Goal: Task Accomplishment & Management: Complete application form

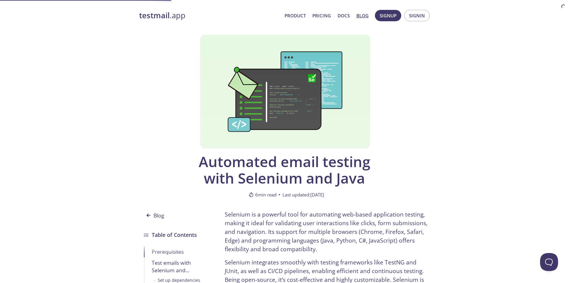
click at [290, 231] on p "Selenium is a powerful tool for automating web-based application testing, makin…" at bounding box center [328, 231] width 206 height 43
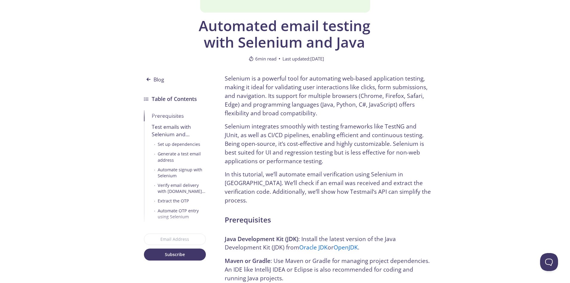
scroll to position [135, 0]
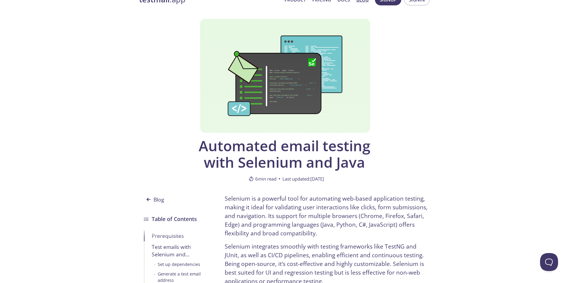
scroll to position [0, 0]
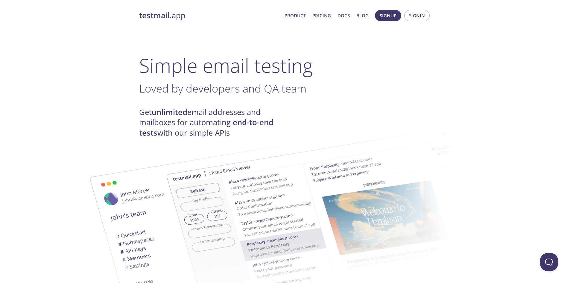
scroll to position [2, 0]
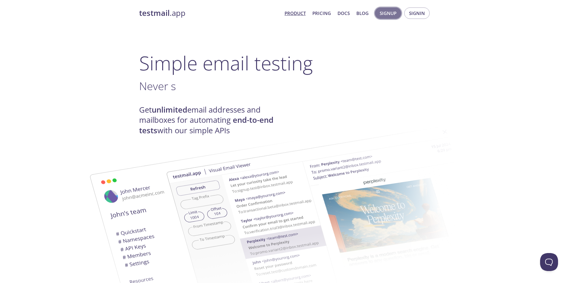
click at [394, 13] on span "Signup" at bounding box center [388, 13] width 17 height 8
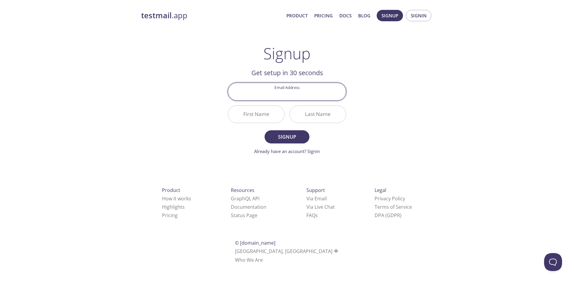
click at [292, 90] on input "Email Address" at bounding box center [287, 91] width 118 height 17
click at [304, 94] on input "testuserautomation@protonmail.com" at bounding box center [287, 91] width 118 height 17
type input "testuserautomation@testmail.com"
click at [265, 115] on input "First Name" at bounding box center [256, 114] width 56 height 17
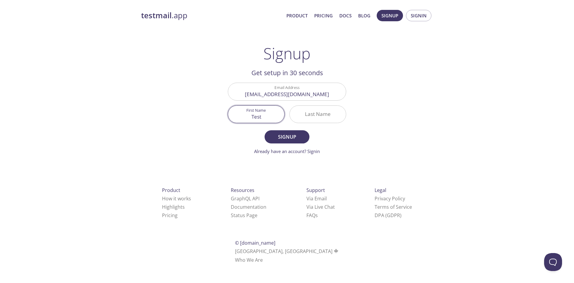
type input "Test"
type input "Mail"
click at [291, 138] on span "Signup" at bounding box center [287, 136] width 32 height 8
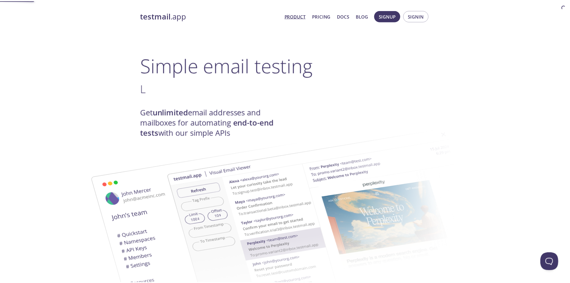
scroll to position [2, 0]
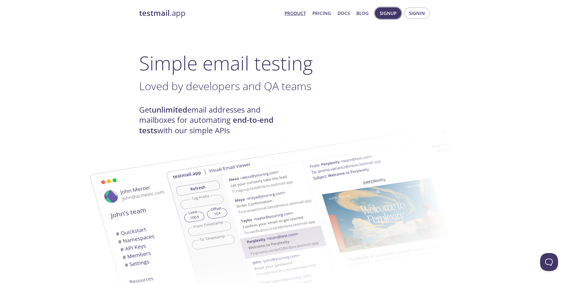
click at [387, 13] on span "Signup" at bounding box center [388, 13] width 17 height 8
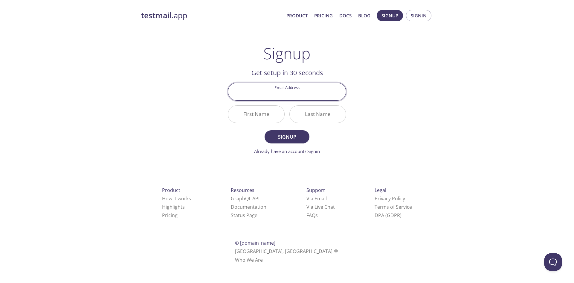
click at [288, 88] on input "Email Address" at bounding box center [287, 91] width 118 height 17
type input "testuserautomation@protonmail.com"
click at [262, 118] on input "First Name" at bounding box center [256, 114] width 56 height 17
type input "Test"
type input "mail"
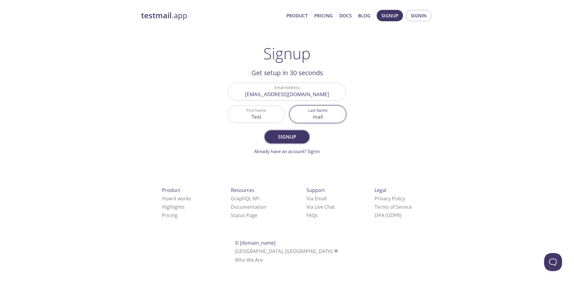
click at [274, 137] on span "Signup" at bounding box center [287, 136] width 32 height 8
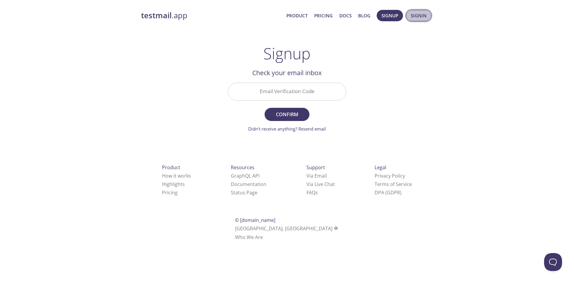
click at [417, 19] on span "Signin" at bounding box center [419, 16] width 16 height 8
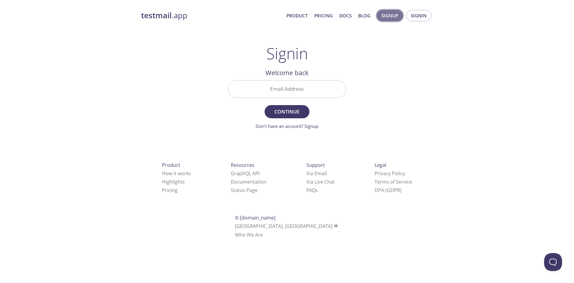
click at [383, 14] on span "Signup" at bounding box center [390, 16] width 17 height 8
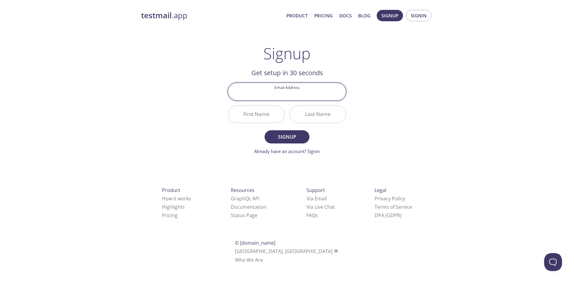
click at [308, 92] on input "Email Address" at bounding box center [287, 91] width 118 height 17
type input "testuserautomation@protonmail.com"
click at [262, 113] on input "First Name" at bounding box center [256, 114] width 56 height 17
type input "Test"
click at [307, 119] on input "Last Name" at bounding box center [318, 114] width 56 height 17
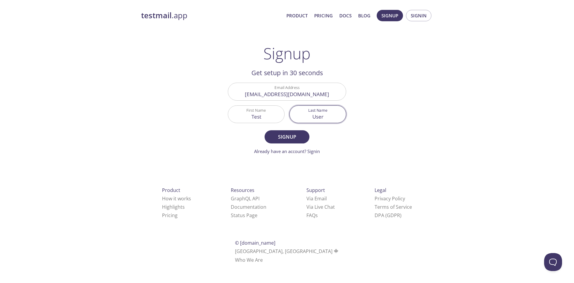
type input "User"
drag, startPoint x: 241, startPoint y: 94, endPoint x: 323, endPoint y: 97, distance: 81.7
click at [322, 97] on input "testuserautomation@protonmail.com" at bounding box center [287, 91] width 118 height 17
click at [332, 97] on input "testuserautomation@protonmail.com" at bounding box center [287, 91] width 118 height 17
click at [292, 139] on span "Signup" at bounding box center [287, 136] width 32 height 8
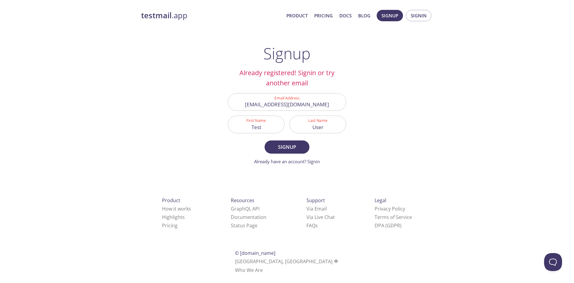
click at [309, 104] on input "testuserautomation@protonmail.com" at bounding box center [287, 101] width 118 height 17
click at [424, 13] on span "Signin" at bounding box center [419, 16] width 16 height 8
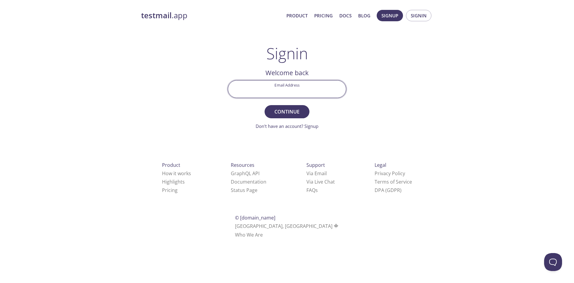
click at [272, 88] on input "Email Address" at bounding box center [287, 88] width 118 height 17
paste input "testuserautomation@protonmail.com"
type input "testuserautomation@protonmail.com"
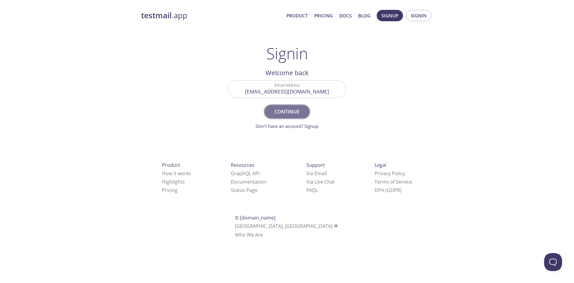
click at [281, 111] on span "Continue" at bounding box center [287, 111] width 32 height 8
click at [315, 127] on link "Didn't receive anything? Resend email" at bounding box center [287, 126] width 78 height 6
click at [388, 12] on span "Signup" at bounding box center [390, 16] width 17 height 8
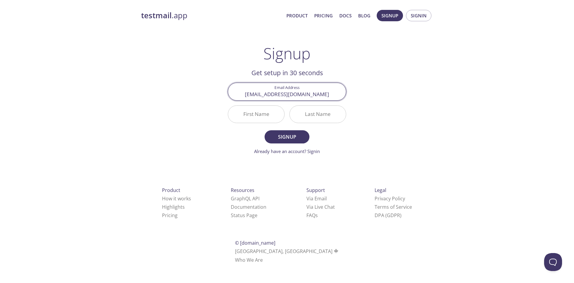
paste input "testingautomation1992"
click at [271, 111] on input "First Name" at bounding box center [256, 114] width 56 height 17
drag, startPoint x: 322, startPoint y: 93, endPoint x: 360, endPoint y: 94, distance: 38.0
click at [360, 94] on div "testmail .app Product Pricing Docs Blog Signup Signin Signup Get setup in 30 se…" at bounding box center [287, 143] width 306 height 275
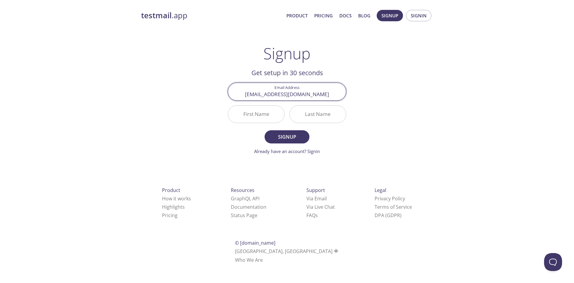
scroll to position [0, 0]
type input "testuserautomation@protonmail.com"
click at [266, 116] on input "First Name" at bounding box center [256, 114] width 56 height 17
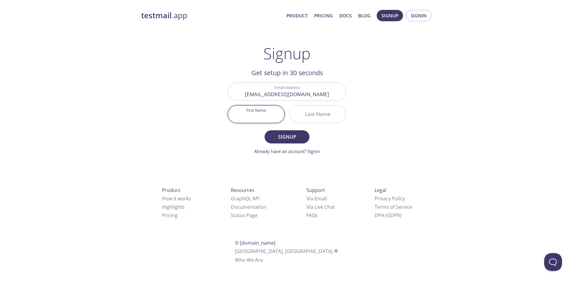
paste input "Testingautomation1992"
type input "Testingautomation1992"
click at [279, 137] on span "Signup" at bounding box center [287, 136] width 32 height 8
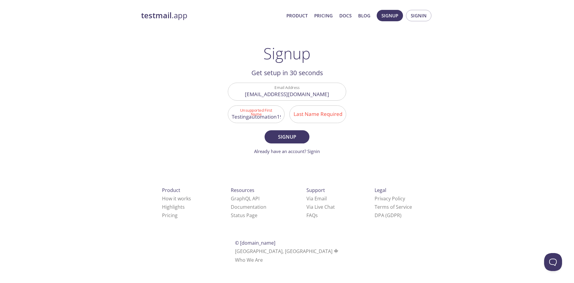
click at [313, 117] on input "Last Name Required" at bounding box center [318, 114] width 56 height 17
type input "user"
click at [304, 140] on button "Signup" at bounding box center [287, 136] width 45 height 13
drag, startPoint x: 278, startPoint y: 116, endPoint x: 290, endPoint y: 118, distance: 12.7
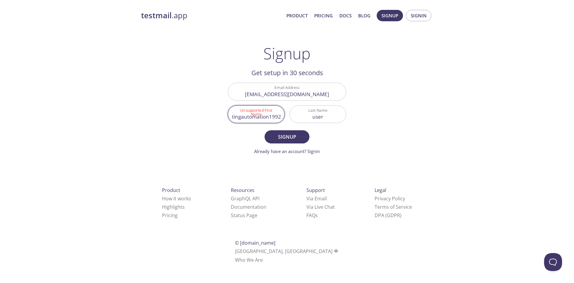
click at [290, 118] on div "Email Address testuserautomation@protonmail.com Unsupported First Name Testinga…" at bounding box center [286, 102] width 123 height 45
type input "Testingautomation"
click at [280, 136] on span "Signup" at bounding box center [287, 136] width 32 height 8
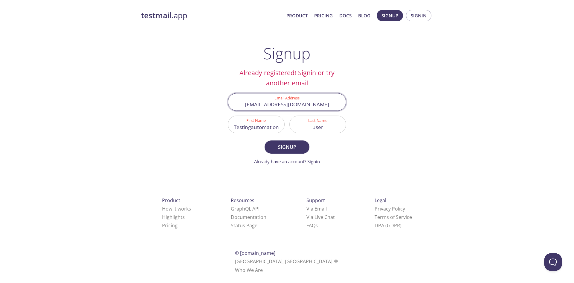
drag, startPoint x: 241, startPoint y: 104, endPoint x: 340, endPoint y: 101, distance: 99.3
click at [340, 101] on input "testuserautomation@protonmail.com" at bounding box center [287, 101] width 118 height 17
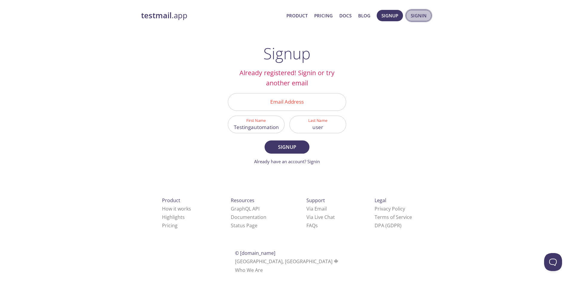
click at [413, 15] on span "Signin" at bounding box center [419, 16] width 16 height 8
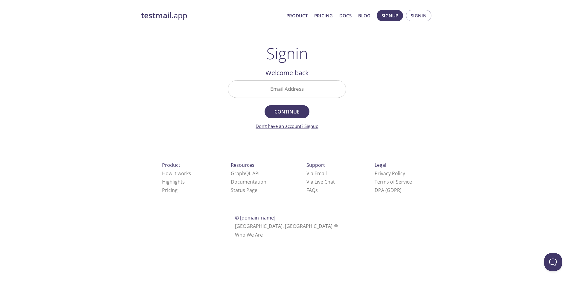
click at [310, 125] on link "Don't have an account? Signup" at bounding box center [287, 126] width 63 height 6
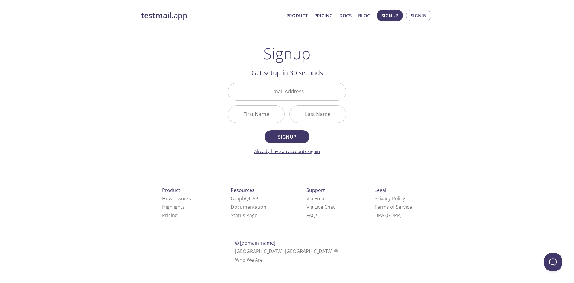
click at [314, 150] on link "Already have an account? Signin" at bounding box center [287, 151] width 66 height 6
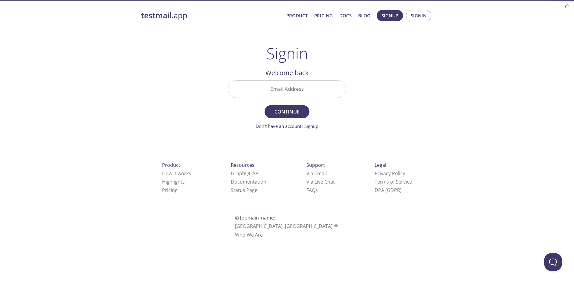
click at [296, 96] on input "Email Address" at bounding box center [287, 88] width 118 height 17
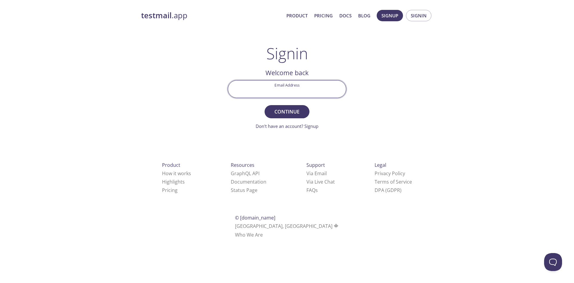
paste input "testuserautomation@protonmail.com"
type input "testuserautomation@protonmail.com"
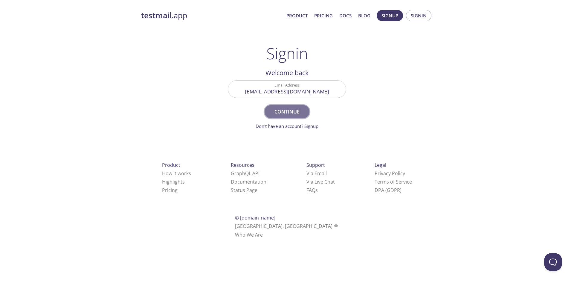
click at [290, 110] on span "Continue" at bounding box center [287, 111] width 32 height 8
click at [415, 16] on span "Signin" at bounding box center [419, 16] width 16 height 8
